Goal: Information Seeking & Learning: Learn about a topic

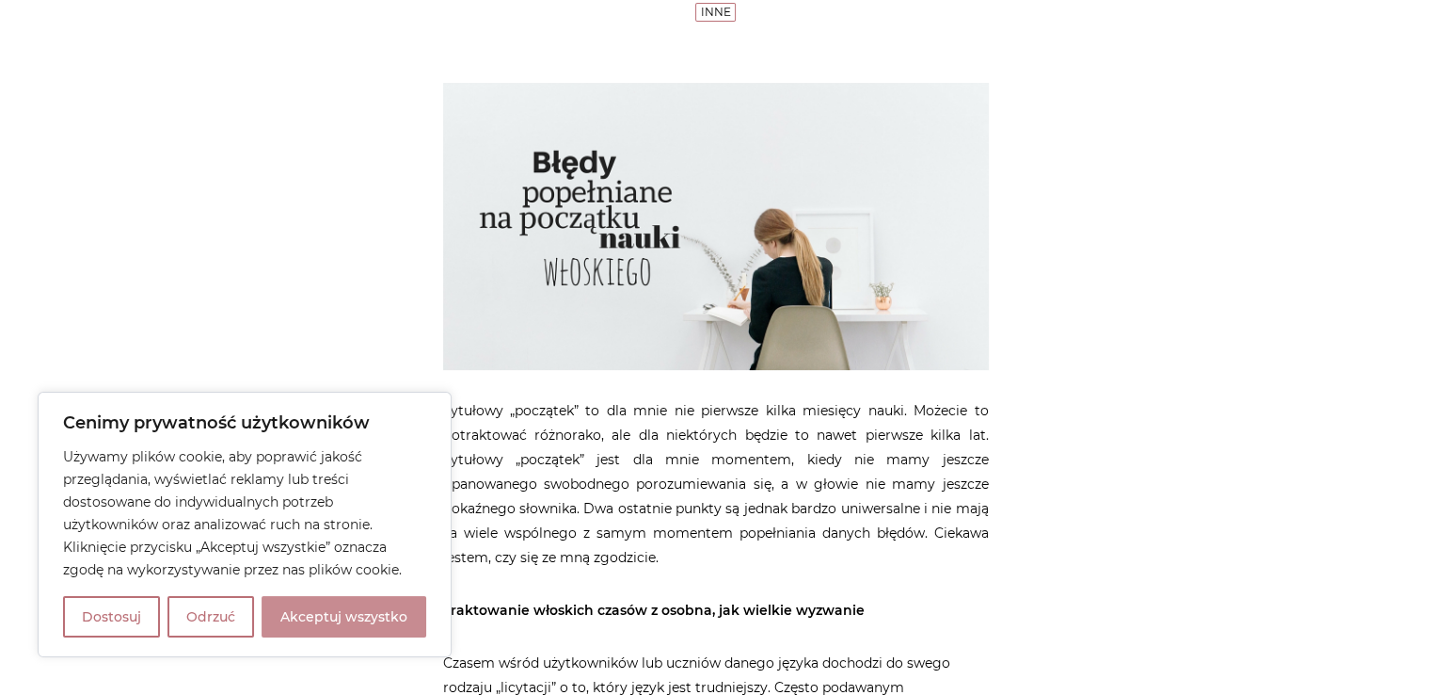
click at [324, 611] on button "Akceptuj wszystko" at bounding box center [344, 616] width 165 height 41
checkbox input "true"
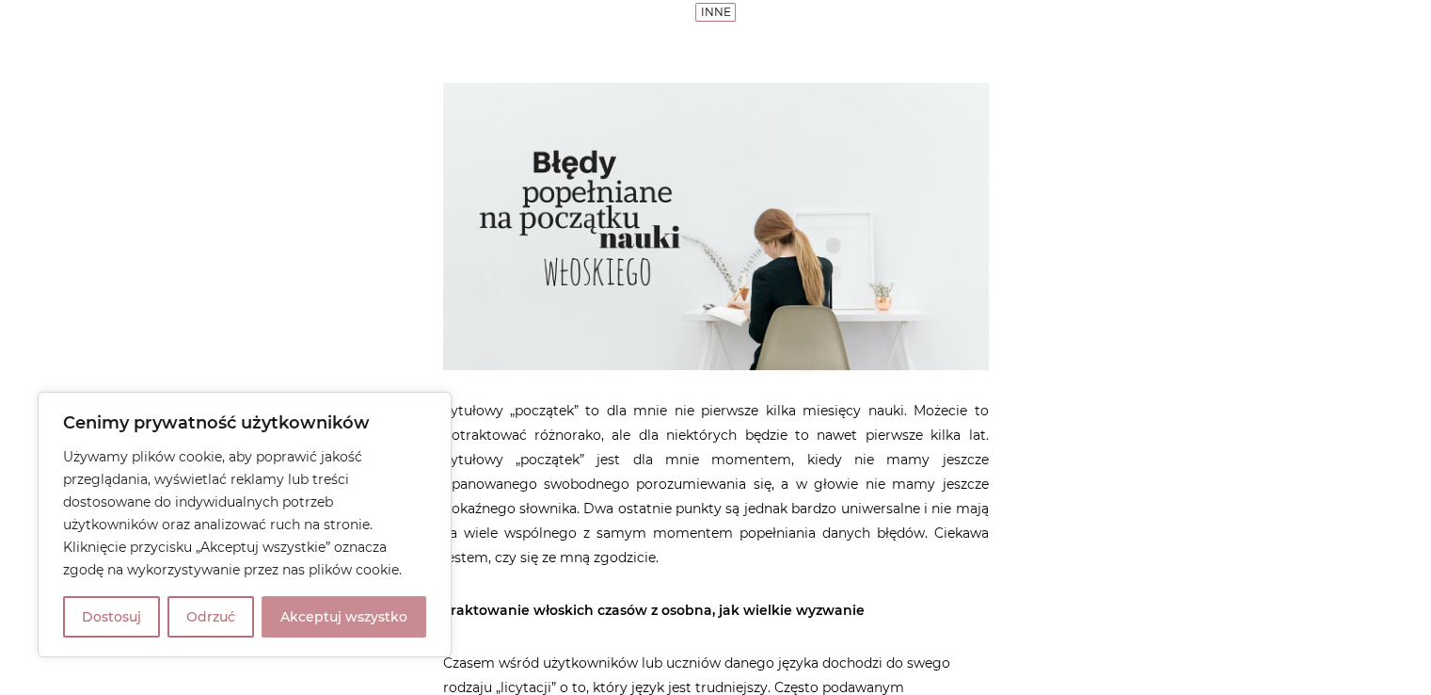
checkbox input "true"
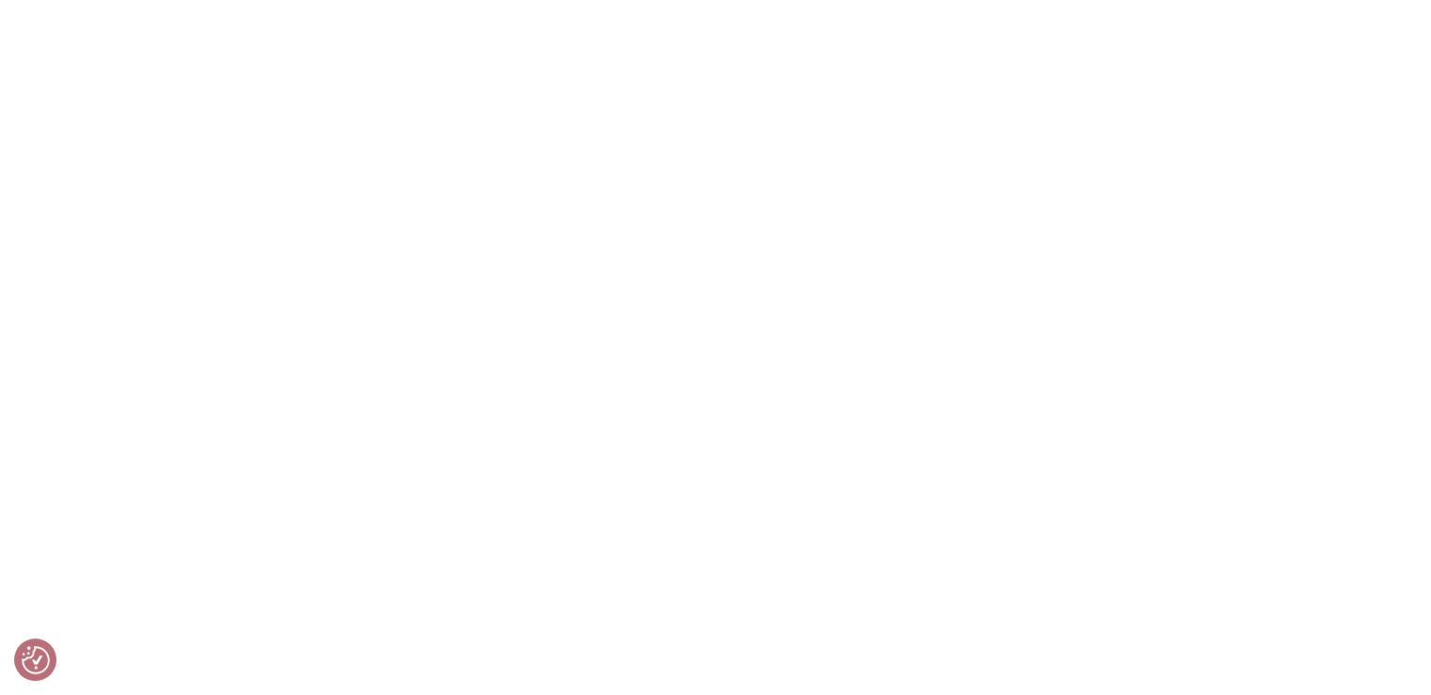
scroll to position [6251, 0]
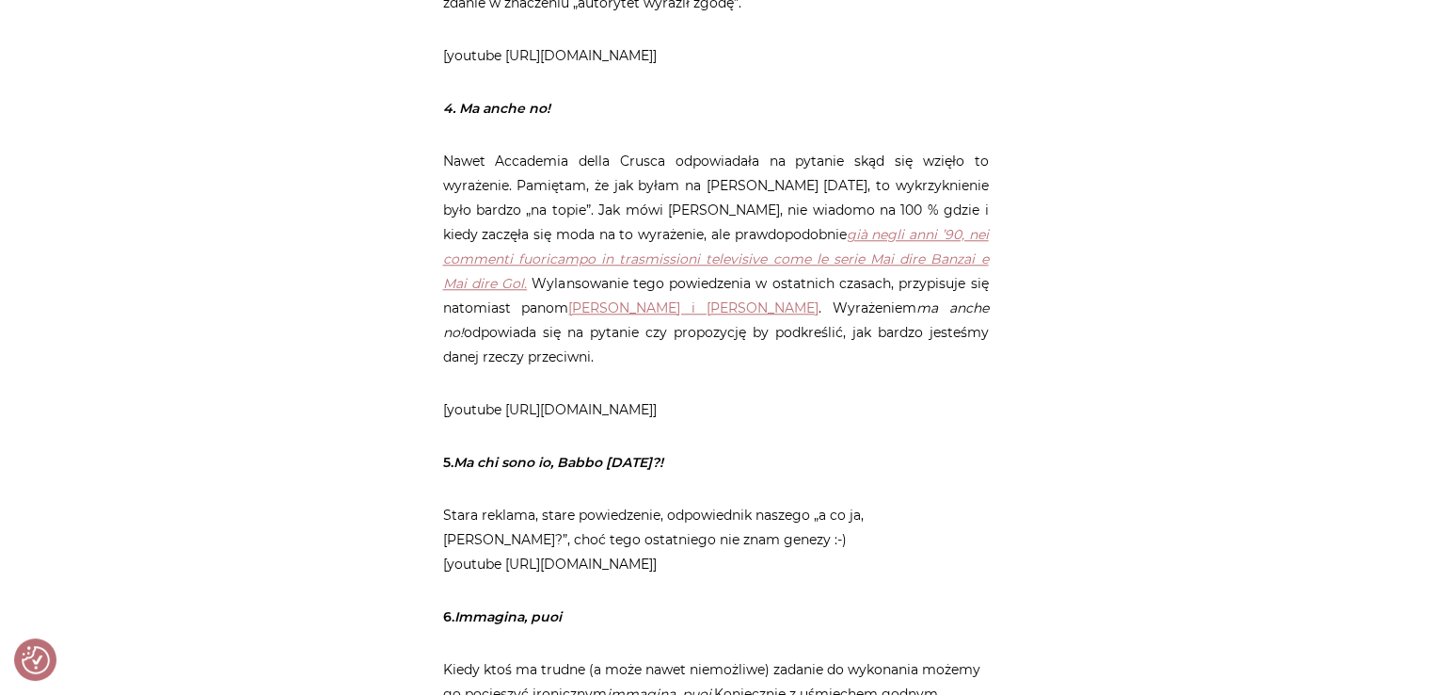
scroll to position [1412, 0]
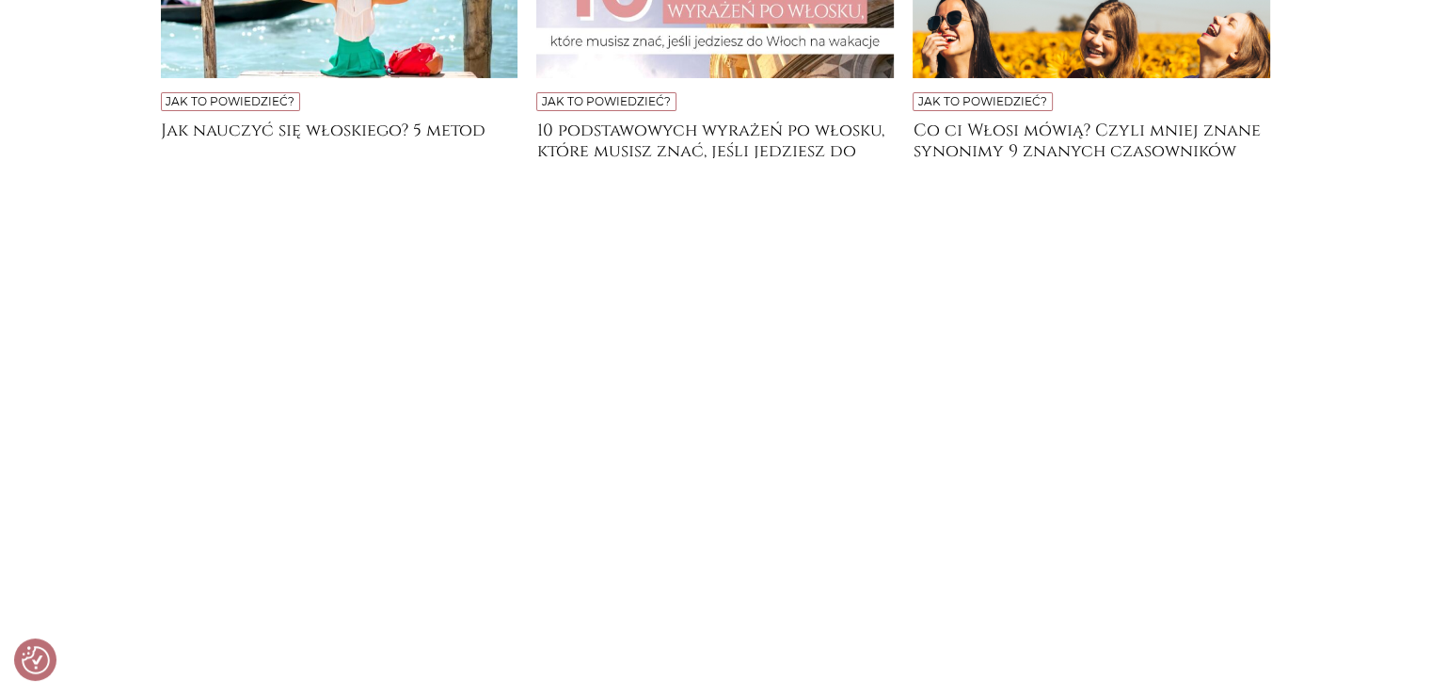
scroll to position [7055, 0]
